Goal: Find specific page/section: Find specific page/section

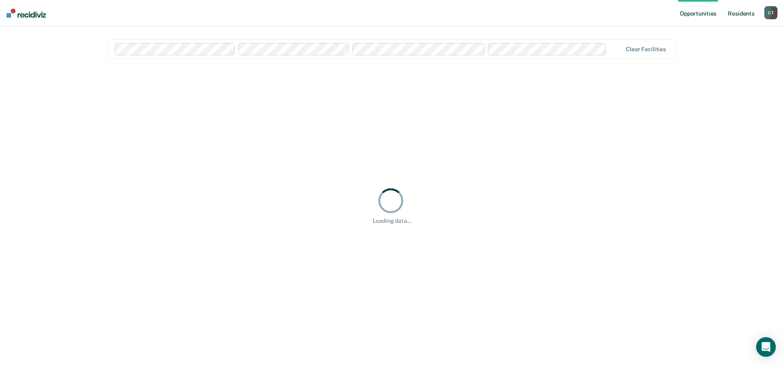
click at [742, 13] on link "Resident s" at bounding box center [741, 13] width 30 height 26
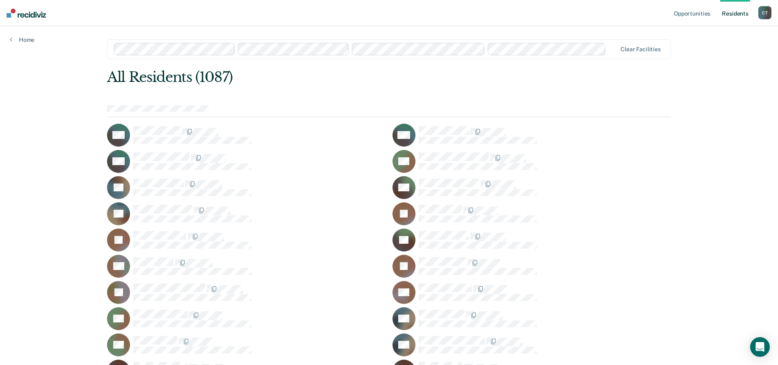
scroll to position [4095, 0]
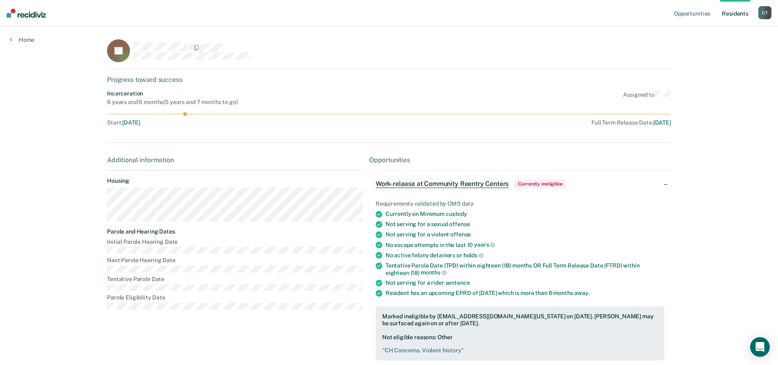
scroll to position [71, 0]
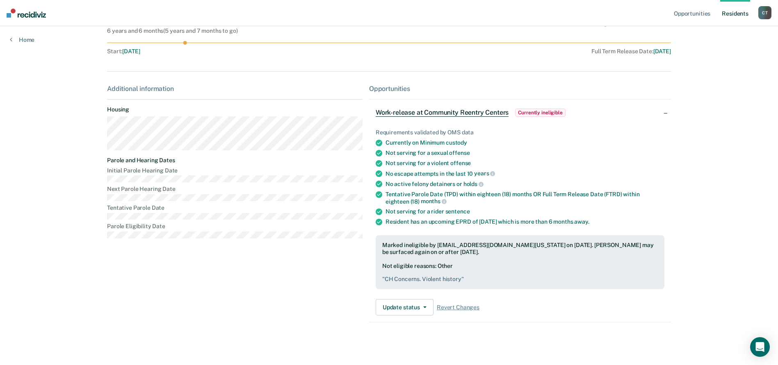
click at [730, 17] on link "Resident s" at bounding box center [735, 13] width 30 height 26
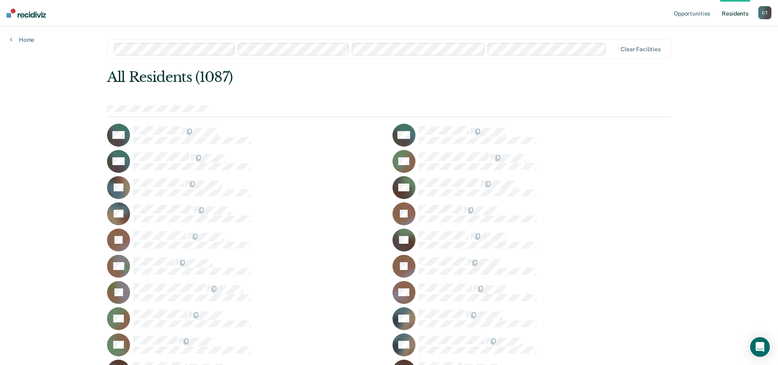
scroll to position [12231, 0]
